Goal: Task Accomplishment & Management: Use online tool/utility

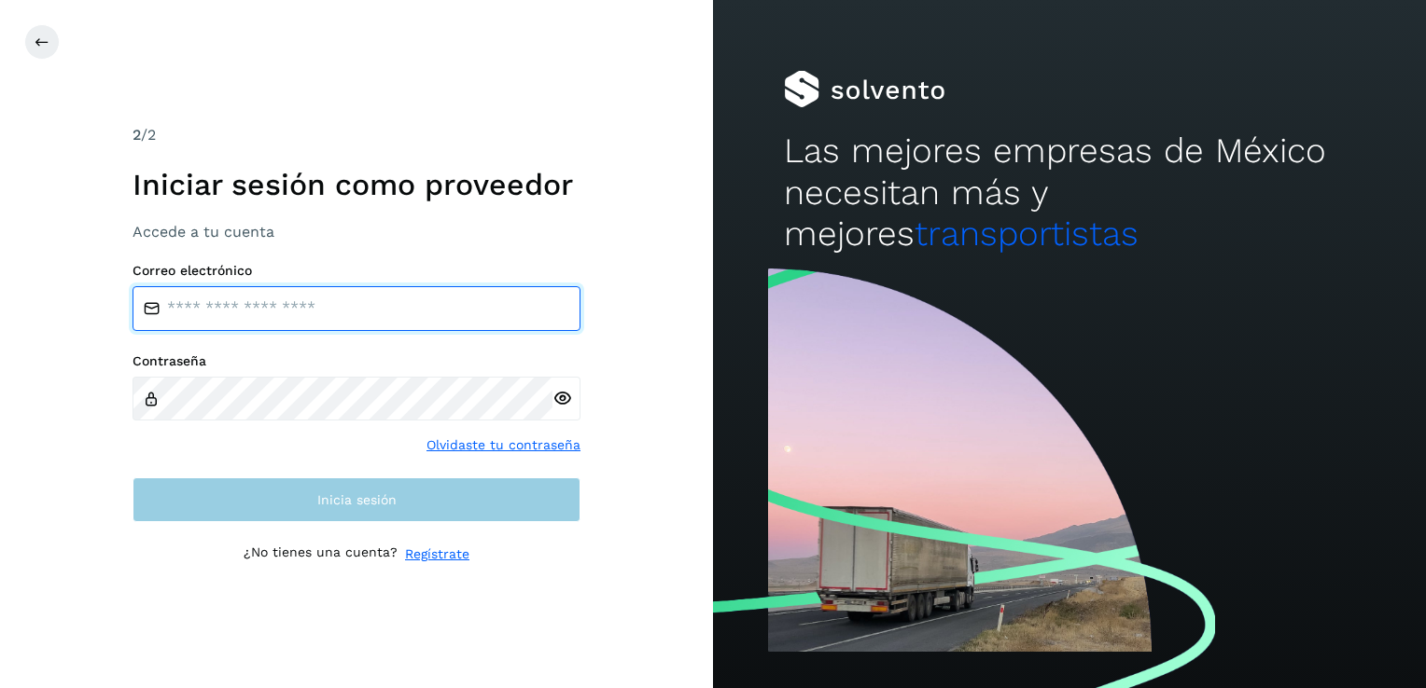
type input "**********"
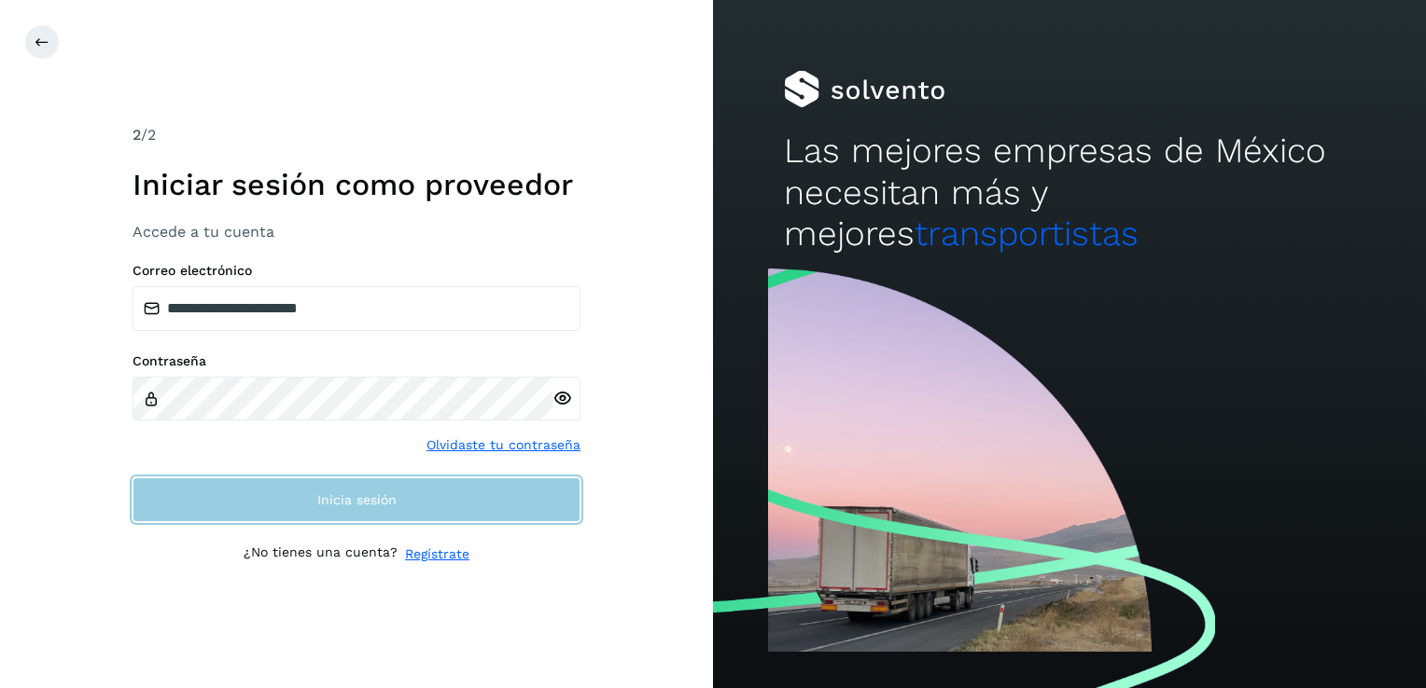
click at [399, 509] on button "Inicia sesión" at bounding box center [356, 500] width 448 height 45
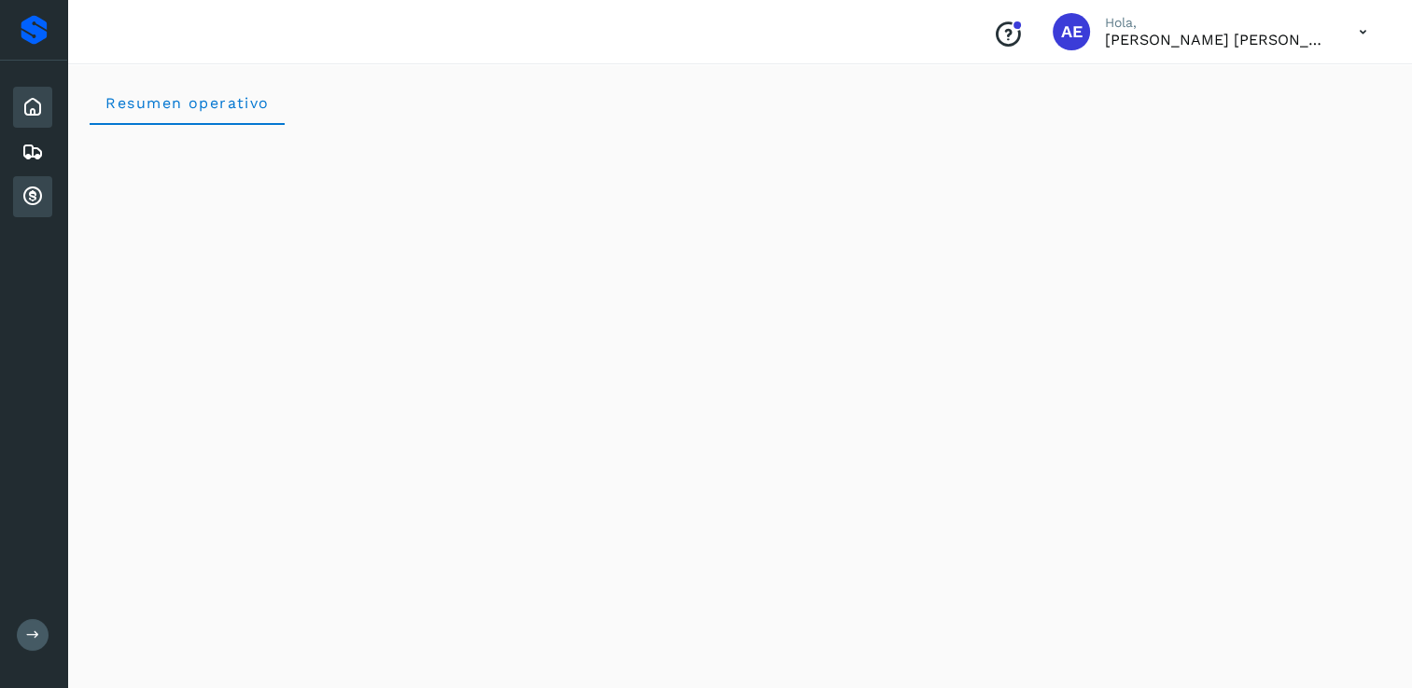
click at [31, 202] on icon at bounding box center [32, 197] width 22 height 22
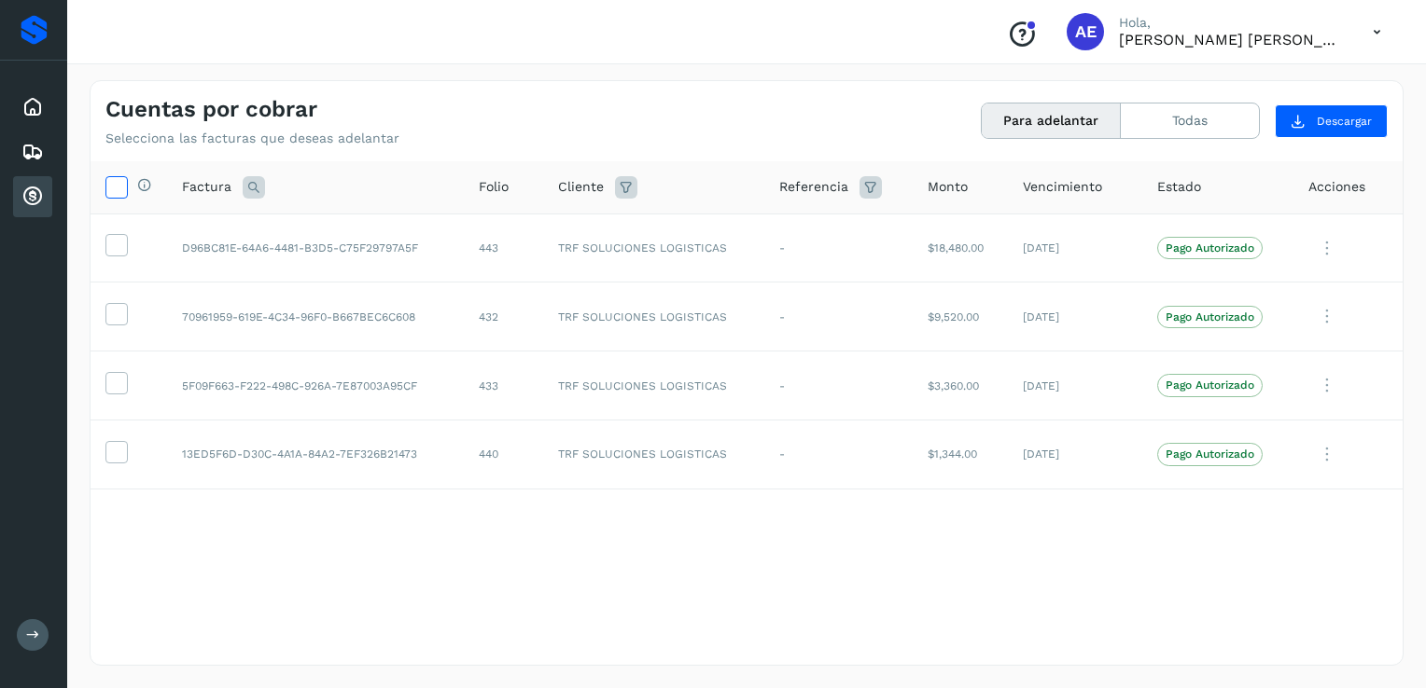
click at [123, 185] on icon at bounding box center [116, 186] width 20 height 20
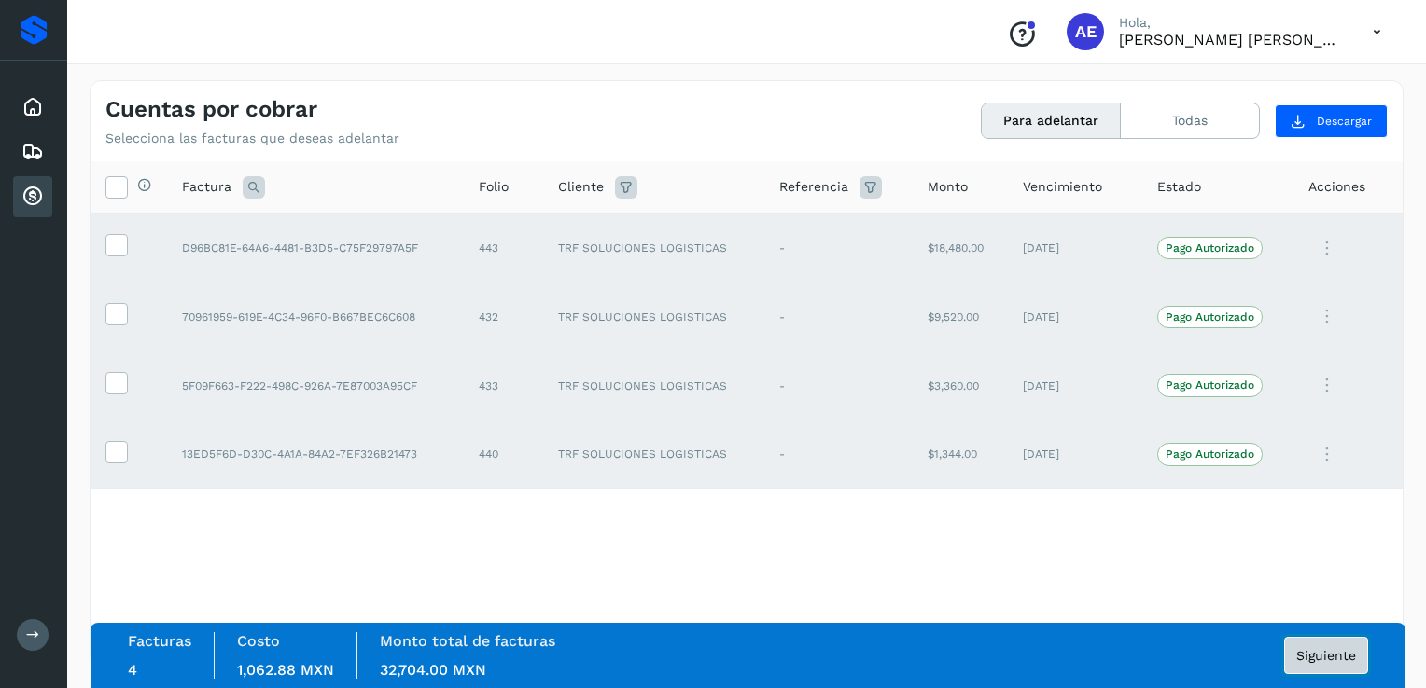
click at [1328, 650] on span "Siguiente" at bounding box center [1326, 655] width 60 height 13
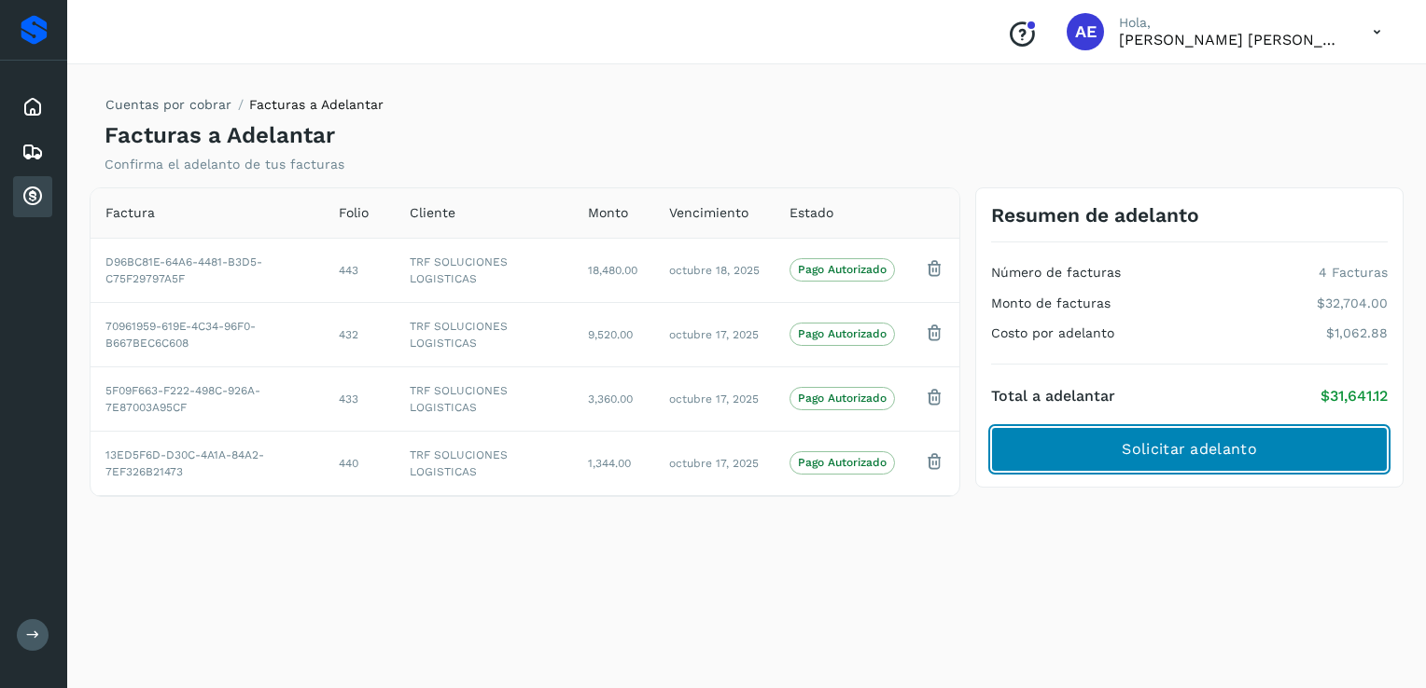
click at [1217, 440] on span "Solicitar adelanto" at bounding box center [1188, 449] width 134 height 21
